Goal: Task Accomplishment & Management: Use online tool/utility

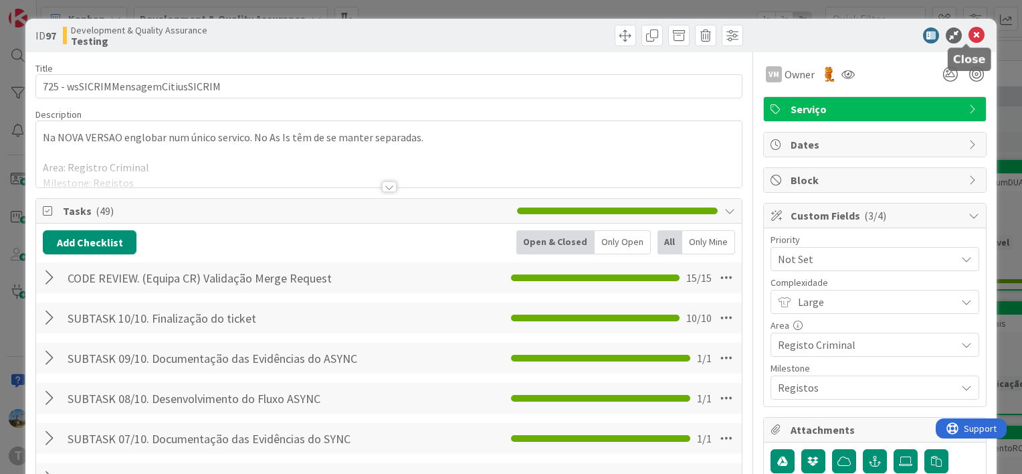
click at [968, 30] on icon at bounding box center [976, 35] width 16 height 16
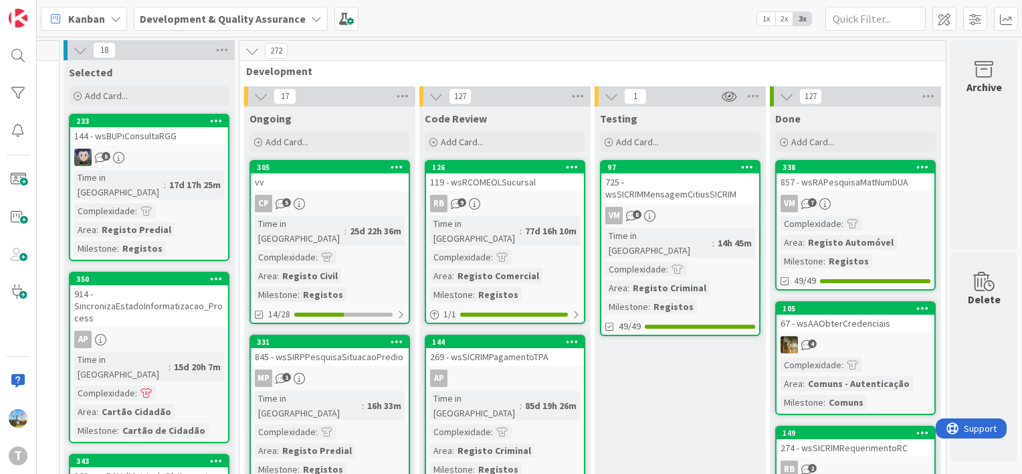
scroll to position [0, 126]
click at [15, 88] on div at bounding box center [18, 93] width 27 height 27
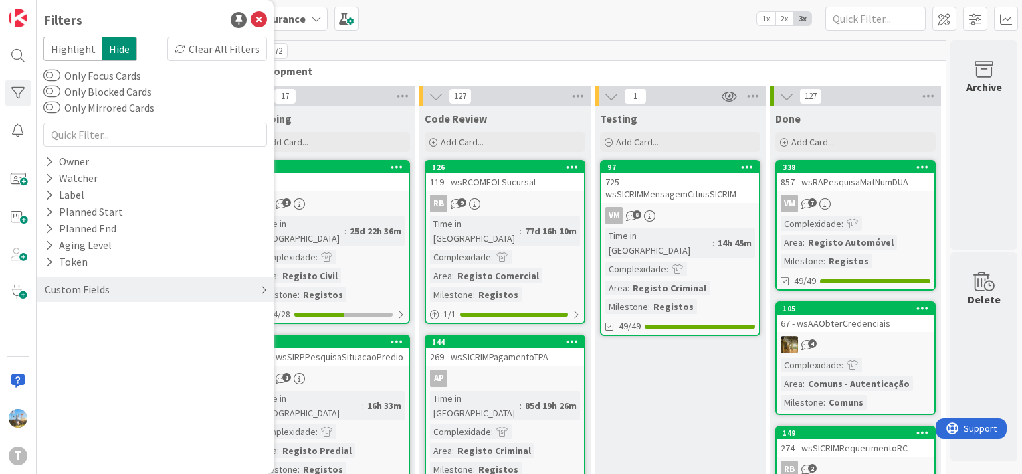
click at [105, 291] on div "Custom Fields" at bounding box center [77, 289] width 68 height 17
click at [136, 319] on div "Priority" at bounding box center [155, 316] width 237 height 17
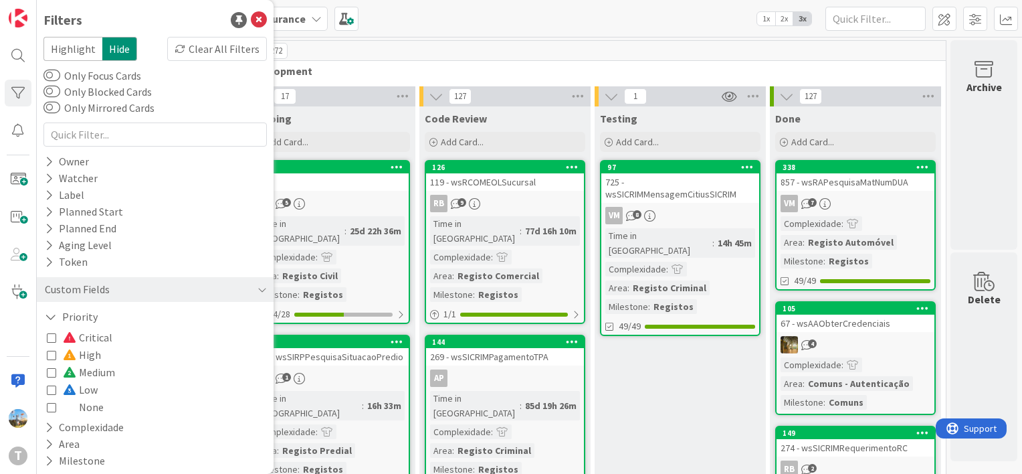
click at [133, 332] on div "Critical High Medium Low None" at bounding box center [155, 371] width 217 height 87
click at [56, 332] on icon at bounding box center [51, 336] width 9 height 9
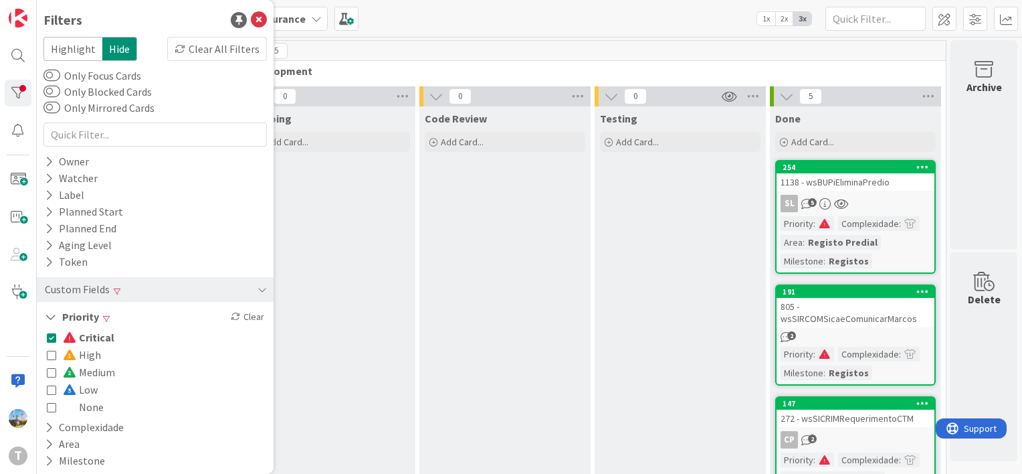
click at [527, 306] on div "Code Review Add Card..." at bounding box center [504, 442] width 171 height 673
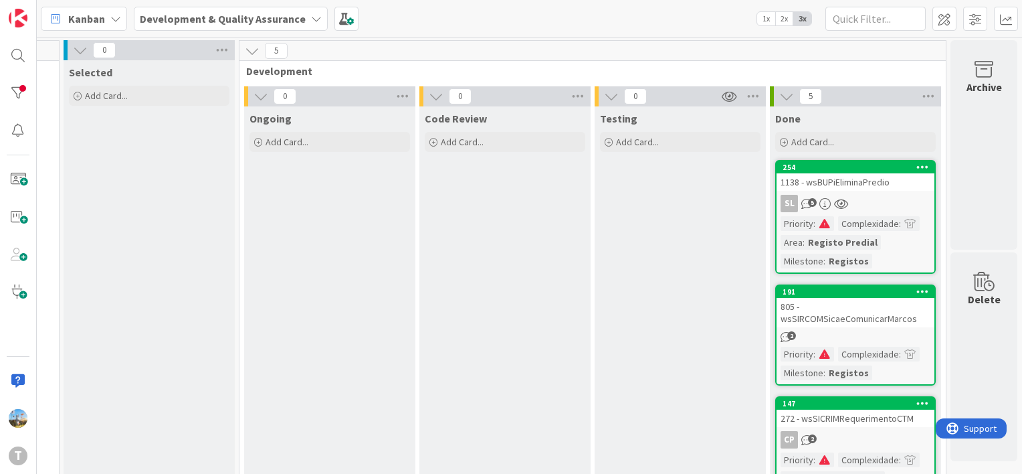
click at [659, 246] on div "Testing Add Card..." at bounding box center [680, 442] width 171 height 673
click at [847, 219] on div "Complexidade" at bounding box center [868, 223] width 61 height 15
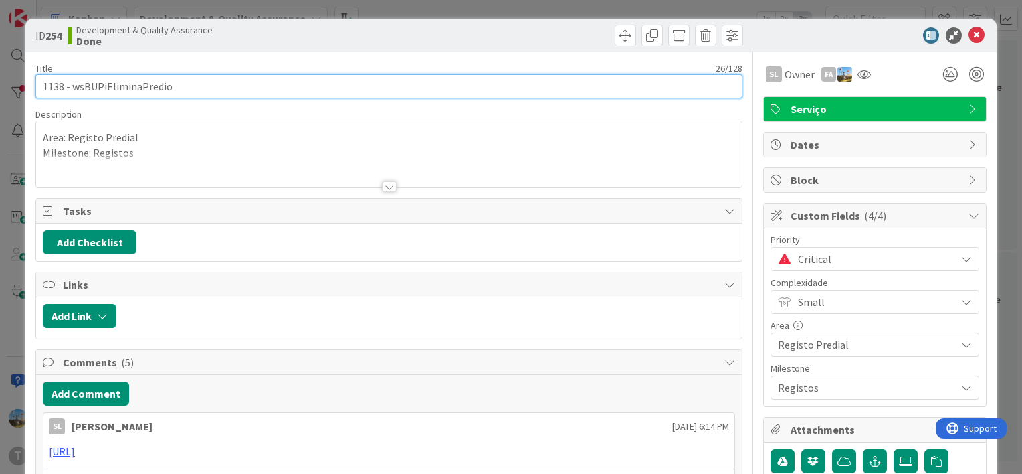
drag, startPoint x: 210, startPoint y: 88, endPoint x: 72, endPoint y: 80, distance: 138.7
click at [72, 80] on input "1138 - wsBUPiEliminaPredio" at bounding box center [388, 86] width 707 height 24
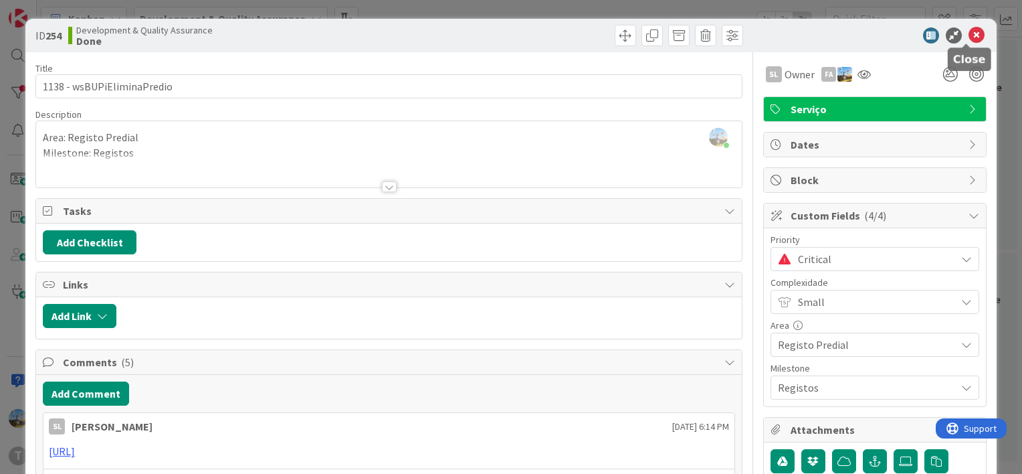
click at [968, 33] on icon at bounding box center [976, 35] width 16 height 16
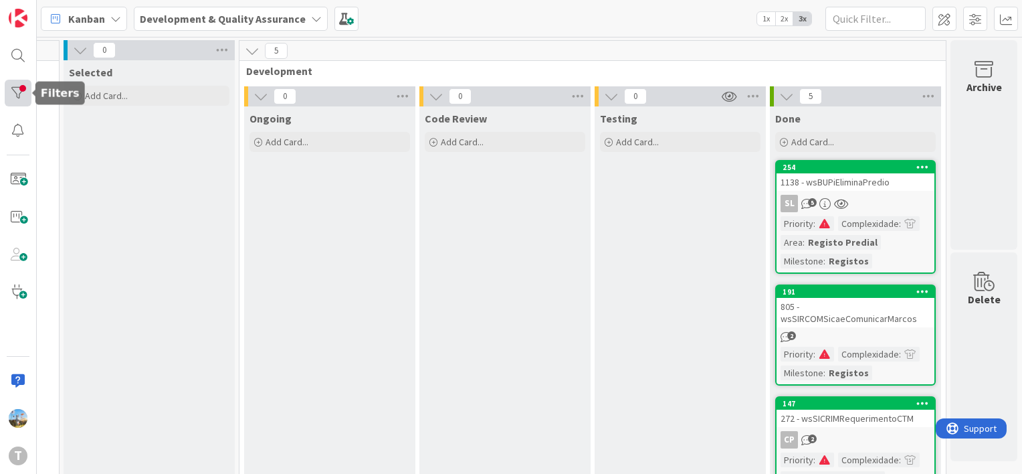
click at [13, 94] on div at bounding box center [18, 93] width 27 height 27
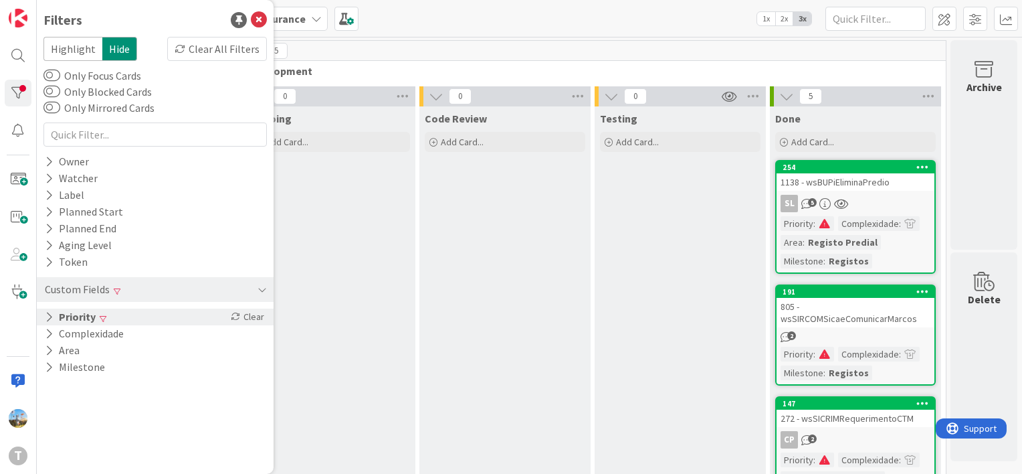
click at [243, 322] on div "Clear" at bounding box center [247, 316] width 39 height 17
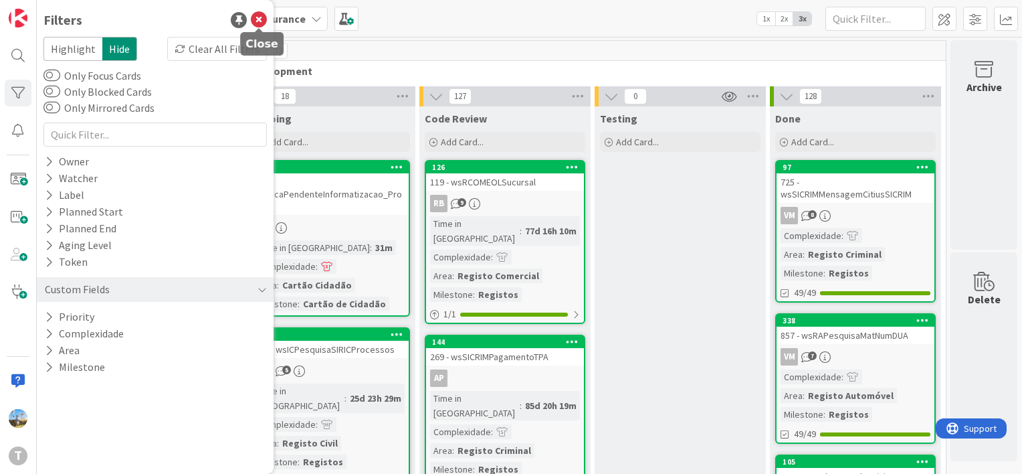
click at [253, 18] on icon at bounding box center [259, 20] width 16 height 16
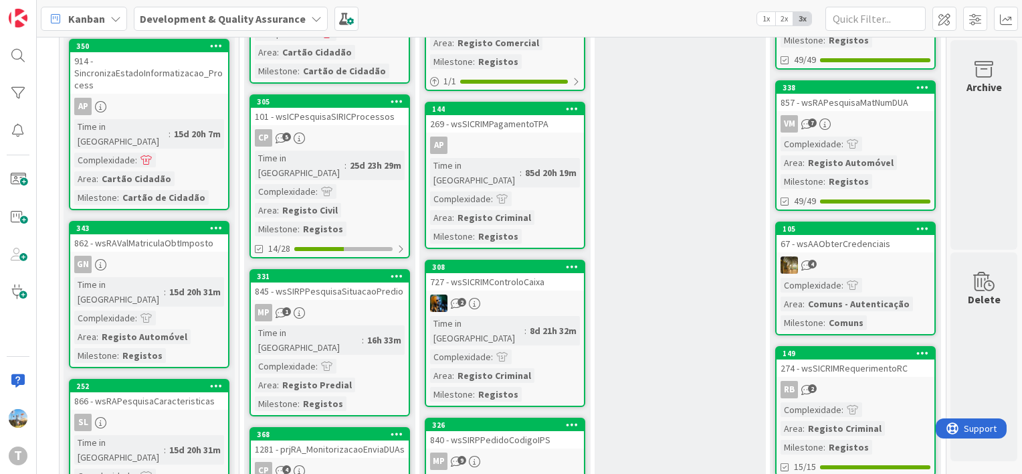
scroll to position [134, 126]
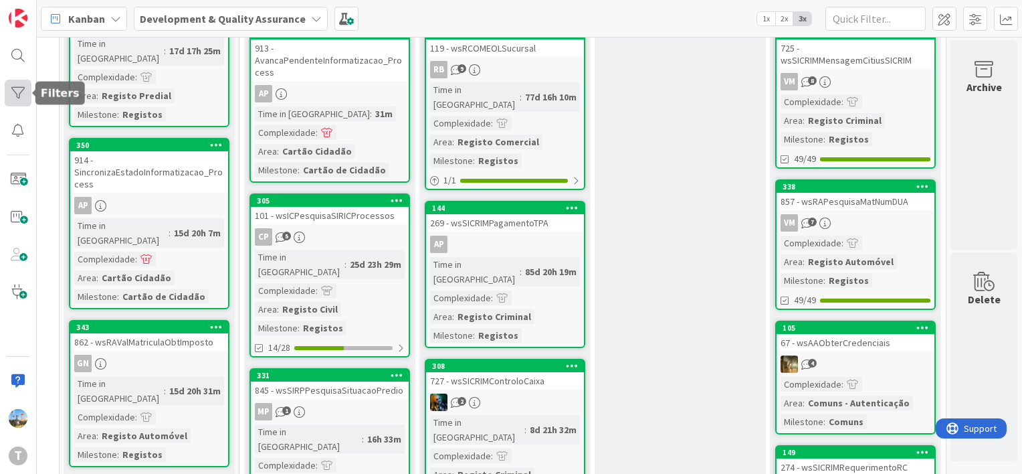
click at [8, 96] on div at bounding box center [18, 93] width 27 height 27
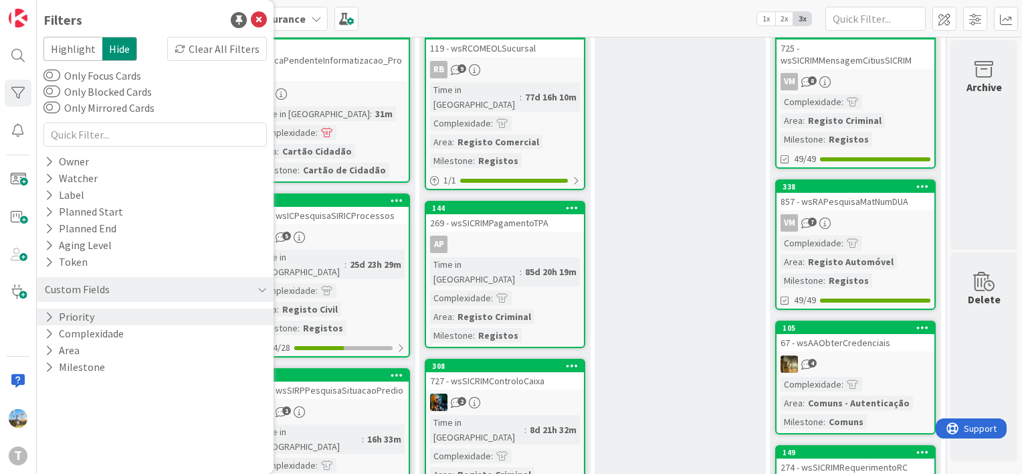
click at [122, 316] on div "Priority" at bounding box center [155, 316] width 237 height 17
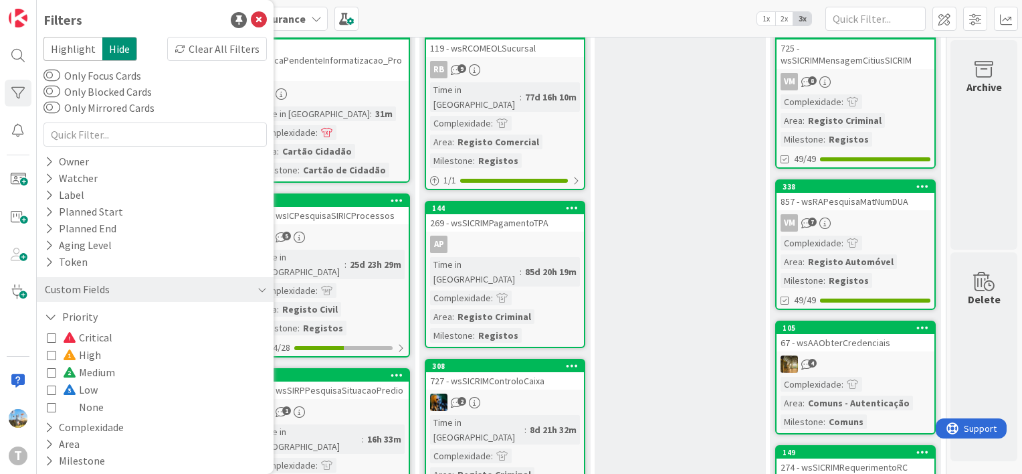
click at [104, 337] on span "Critical" at bounding box center [87, 336] width 49 height 17
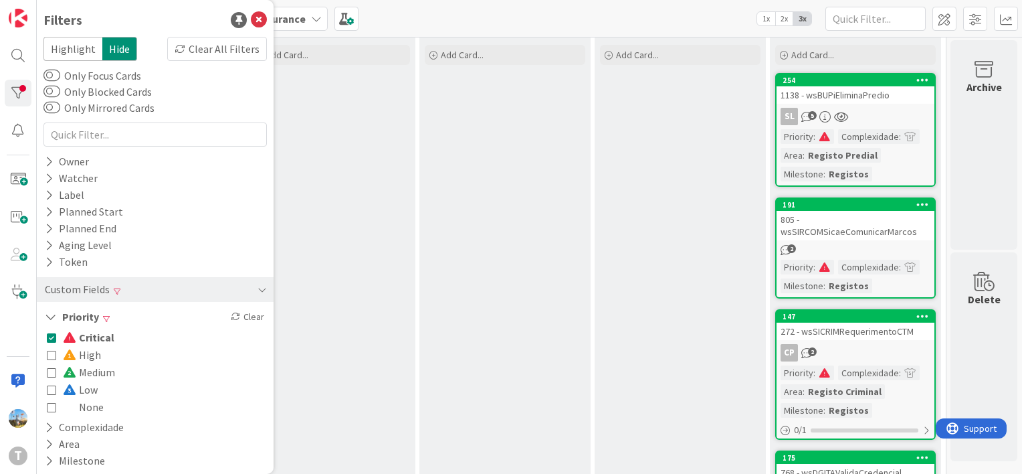
scroll to position [0, 126]
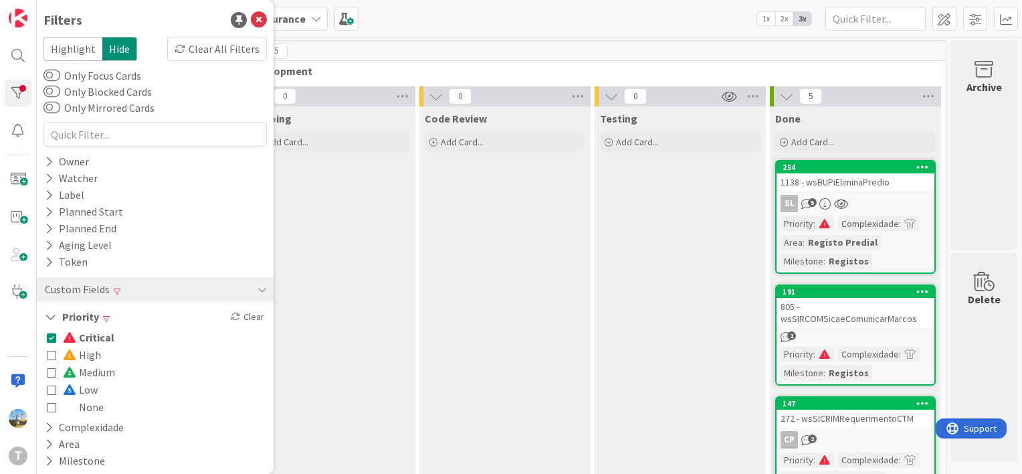
click at [851, 202] on div "SL 5" at bounding box center [856, 203] width 158 height 17
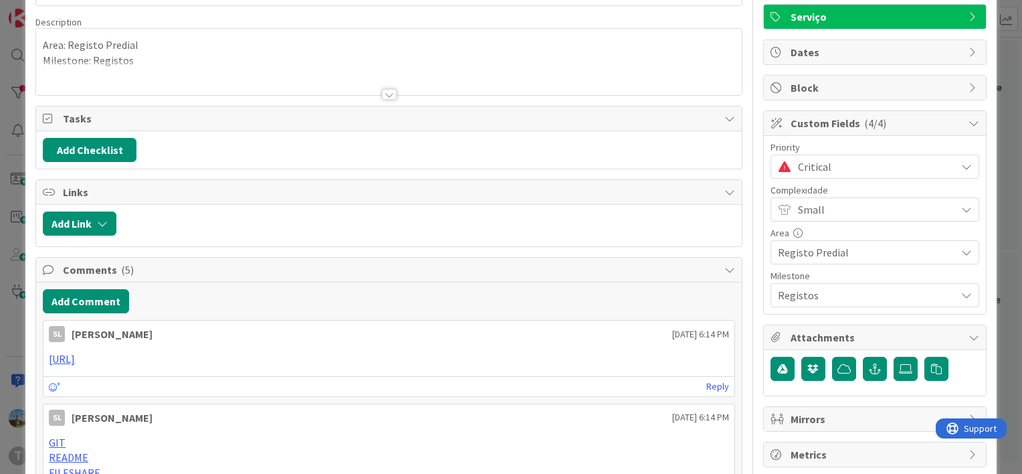
scroll to position [201, 0]
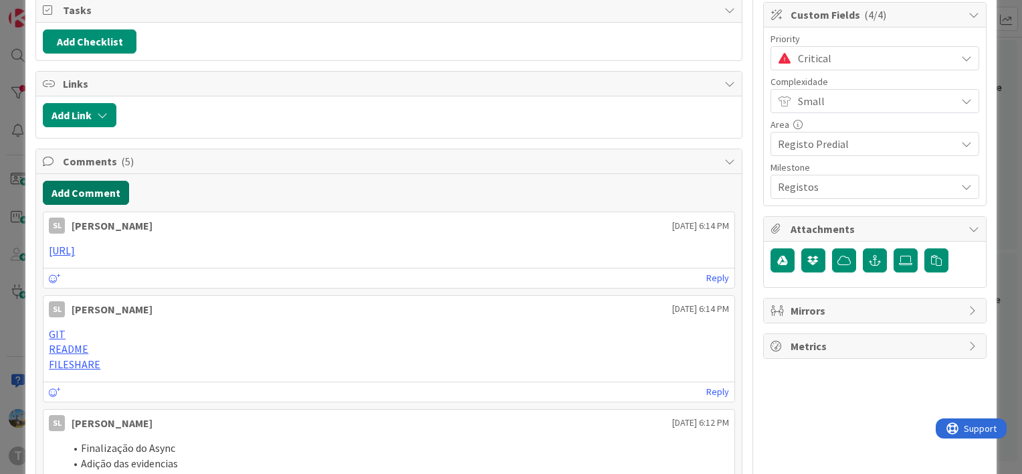
click at [117, 187] on button "Add Comment" at bounding box center [86, 193] width 86 height 24
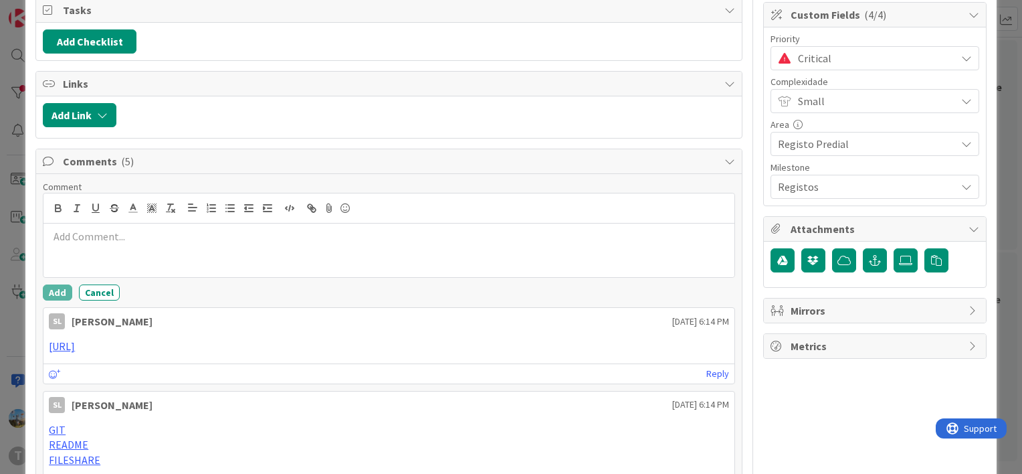
click at [424, 237] on p at bounding box center [389, 236] width 680 height 15
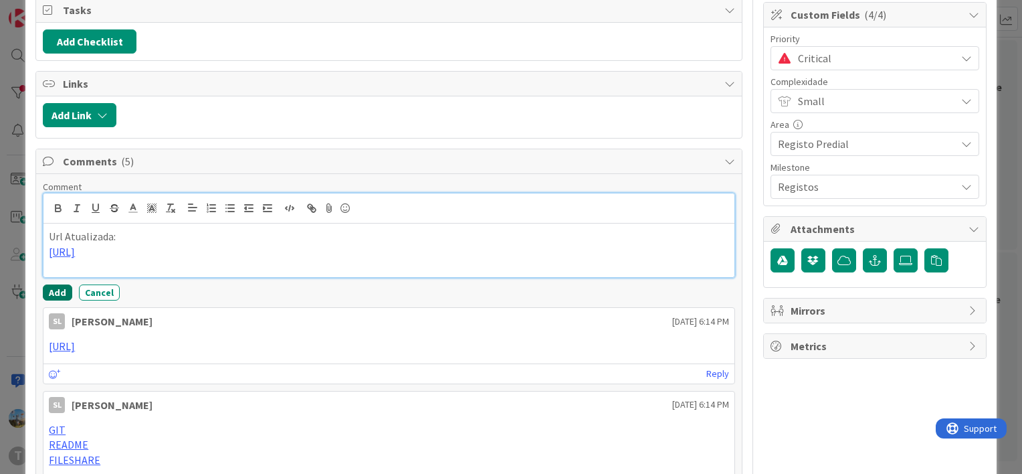
click at [64, 286] on button "Add" at bounding box center [57, 292] width 29 height 16
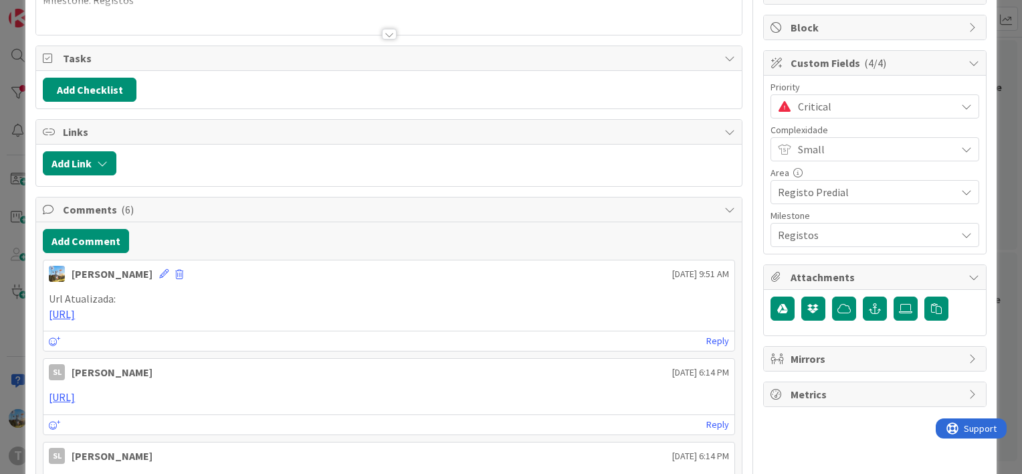
scroll to position [0, 0]
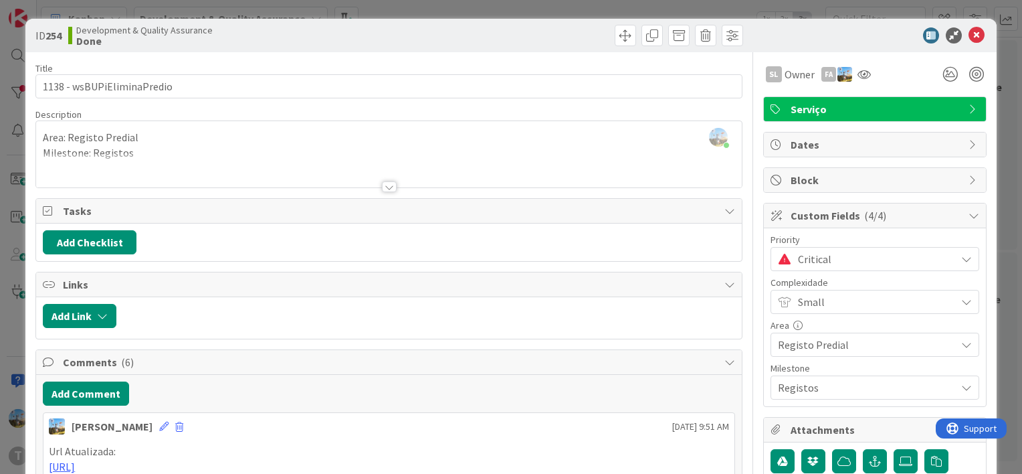
click at [848, 254] on span "Critical" at bounding box center [873, 258] width 151 height 19
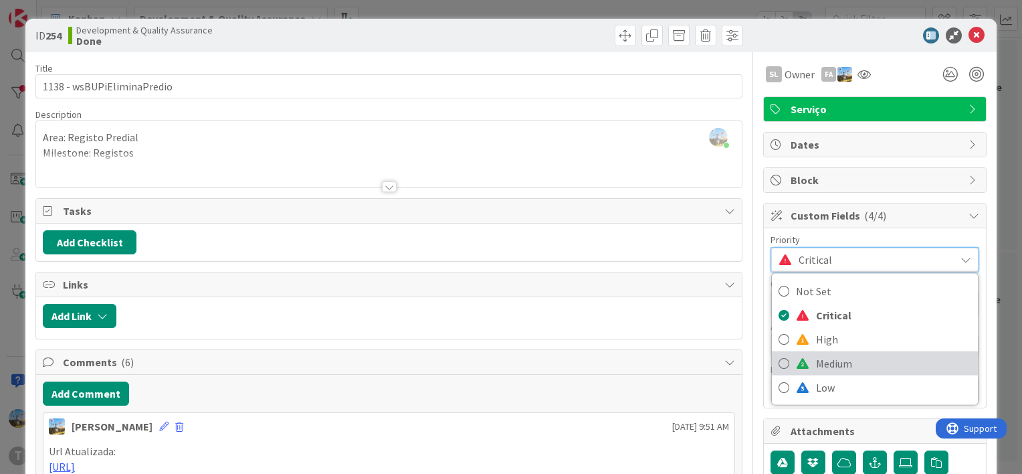
click at [833, 358] on span "Medium" at bounding box center [893, 363] width 155 height 20
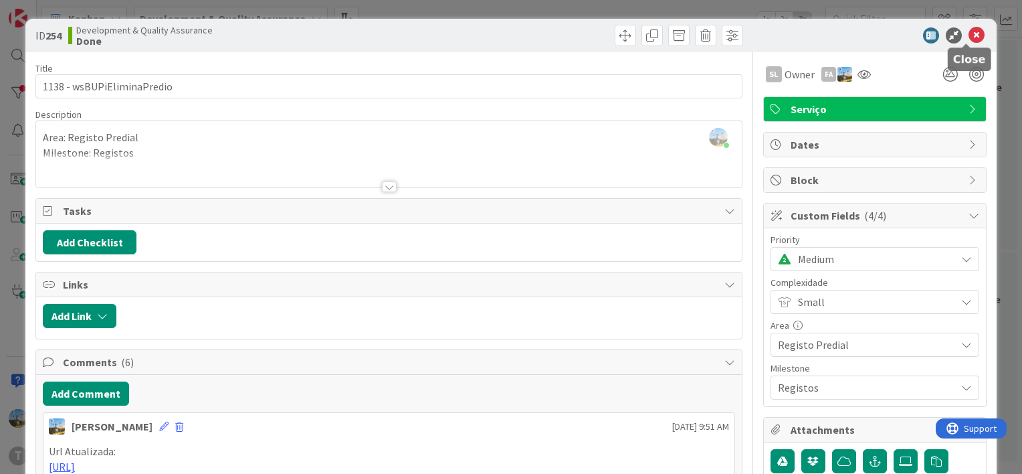
click at [972, 33] on icon at bounding box center [976, 35] width 16 height 16
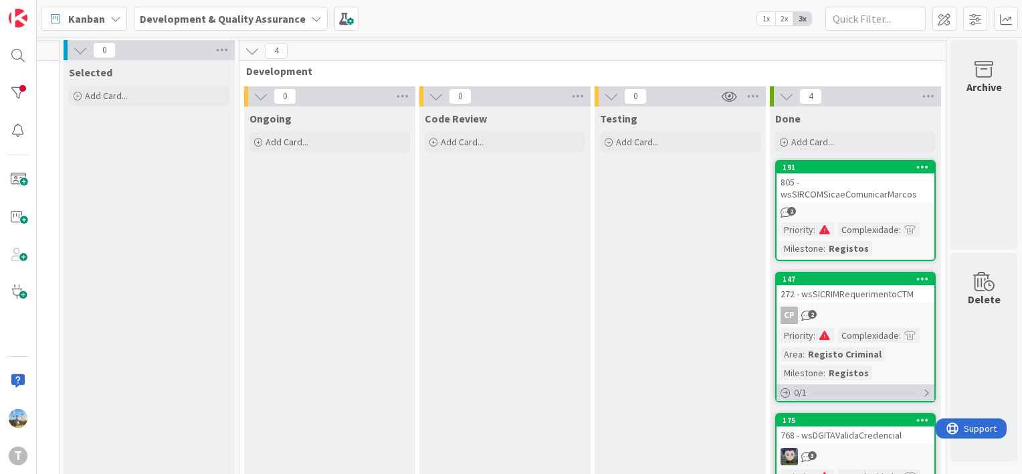
scroll to position [0, 126]
click at [824, 219] on link "191 805 - wsSIRCOMSicaeComunicarMarcos 2 Priority : Complexidade : Milestone : …" at bounding box center [855, 210] width 161 height 101
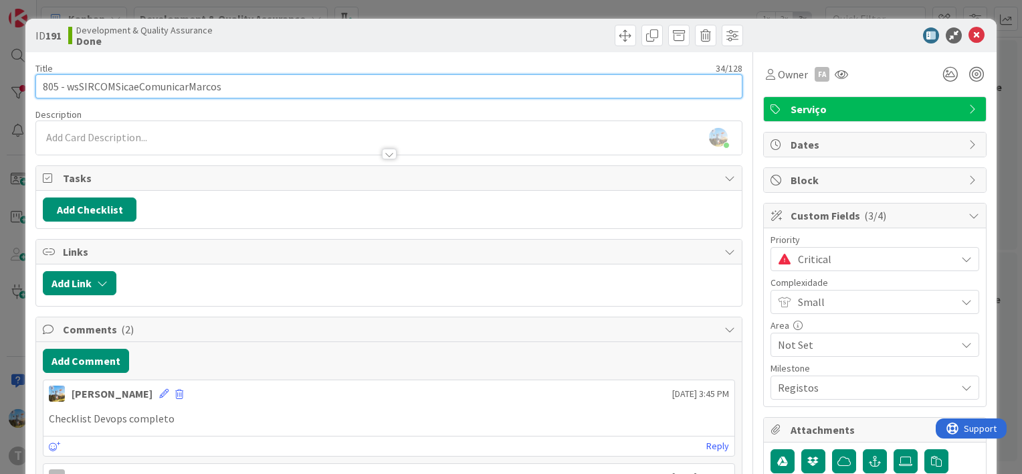
drag, startPoint x: 227, startPoint y: 90, endPoint x: 69, endPoint y: 76, distance: 159.2
click at [69, 76] on input "805 - wsSIRCOMSicaeComunicarMarcos" at bounding box center [388, 86] width 707 height 24
